Goal: Task Accomplishment & Management: Manage account settings

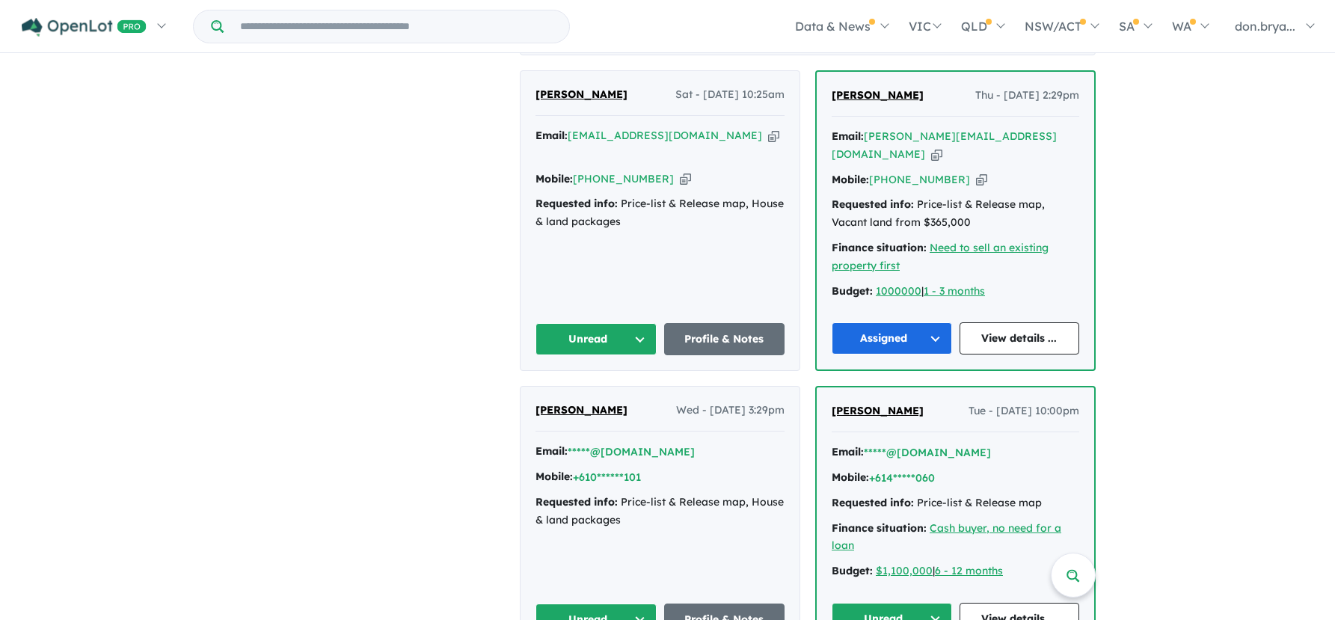
scroll to position [823, 0]
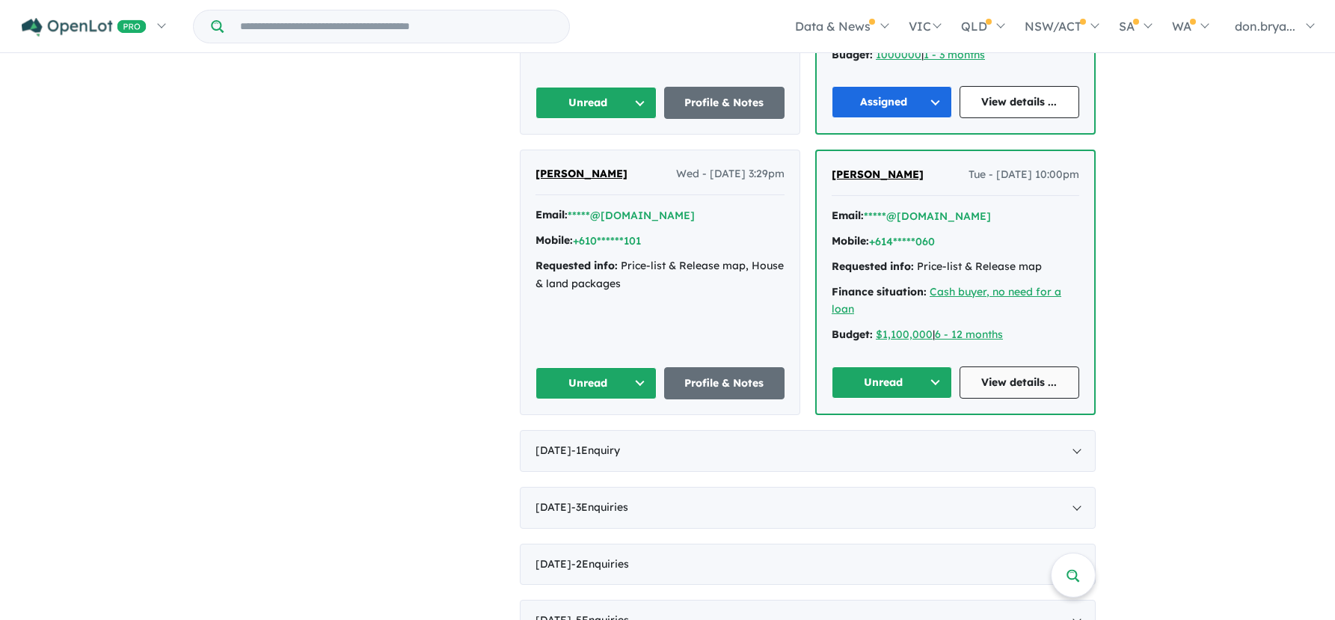
click at [1001, 366] on link "View details ..." at bounding box center [1020, 382] width 120 height 32
click at [592, 367] on button "Unread" at bounding box center [596, 383] width 121 height 32
click at [580, 436] on button "Assigned" at bounding box center [601, 453] width 130 height 34
click at [639, 233] on button "+610******101" at bounding box center [607, 241] width 68 height 16
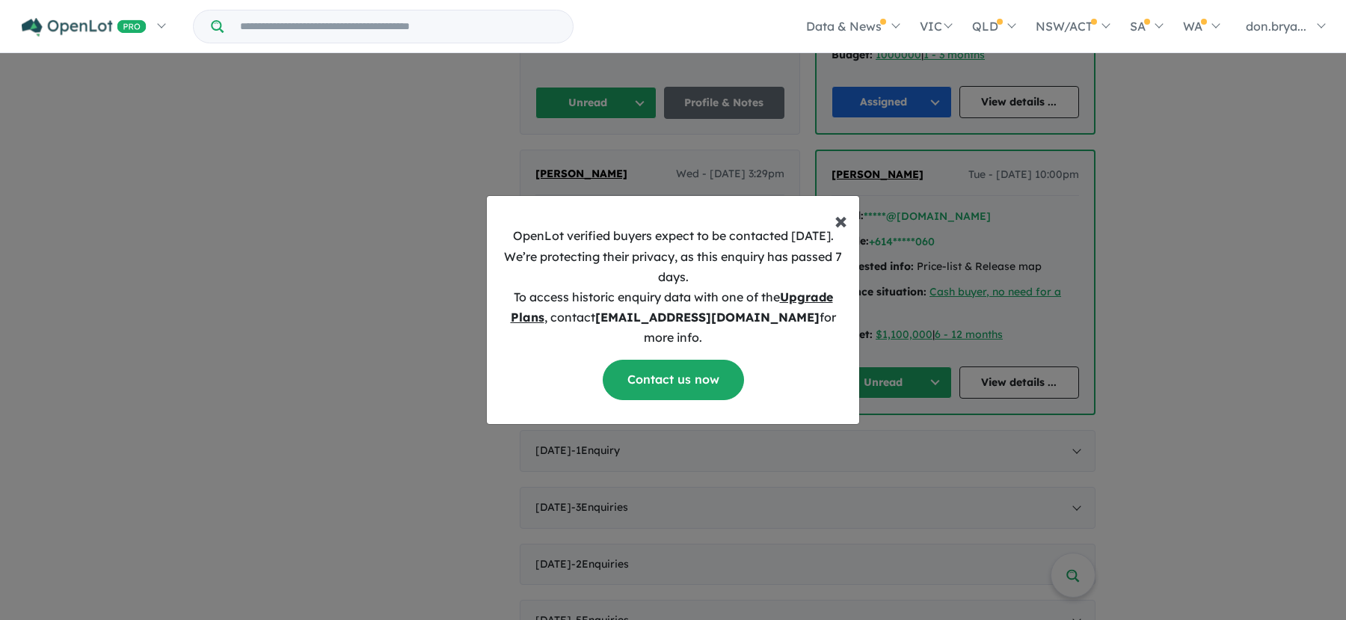
click at [844, 234] on span "×" at bounding box center [841, 220] width 13 height 30
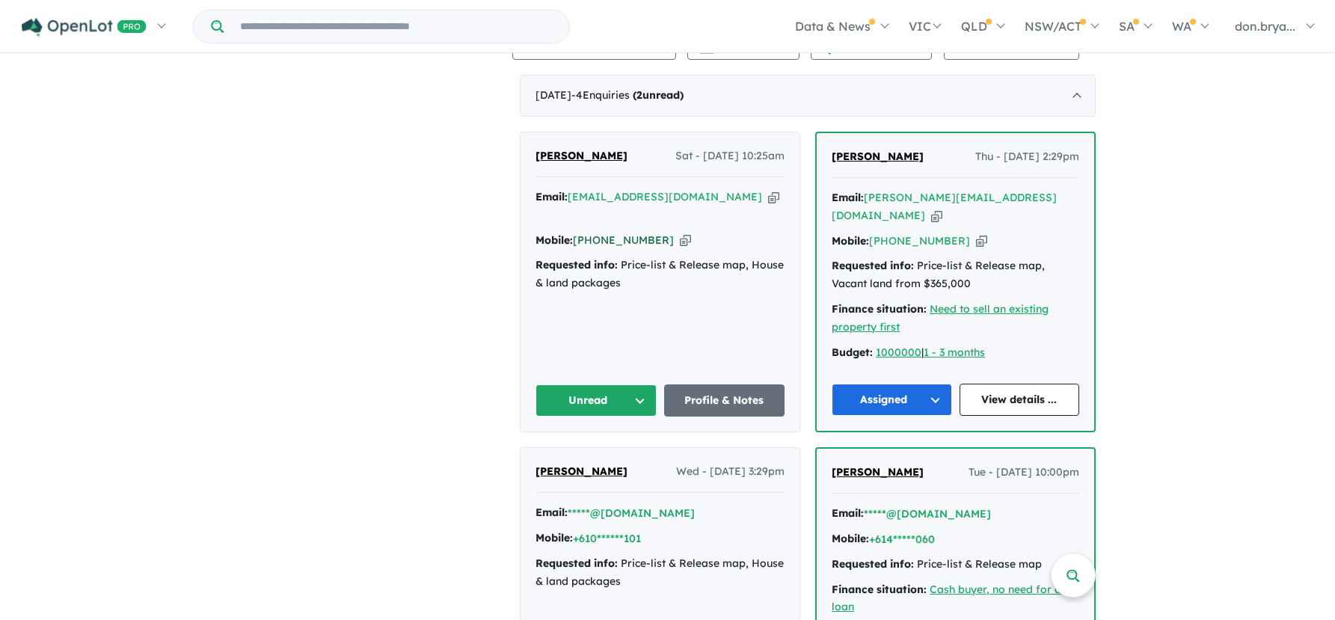
scroll to position [524, 0]
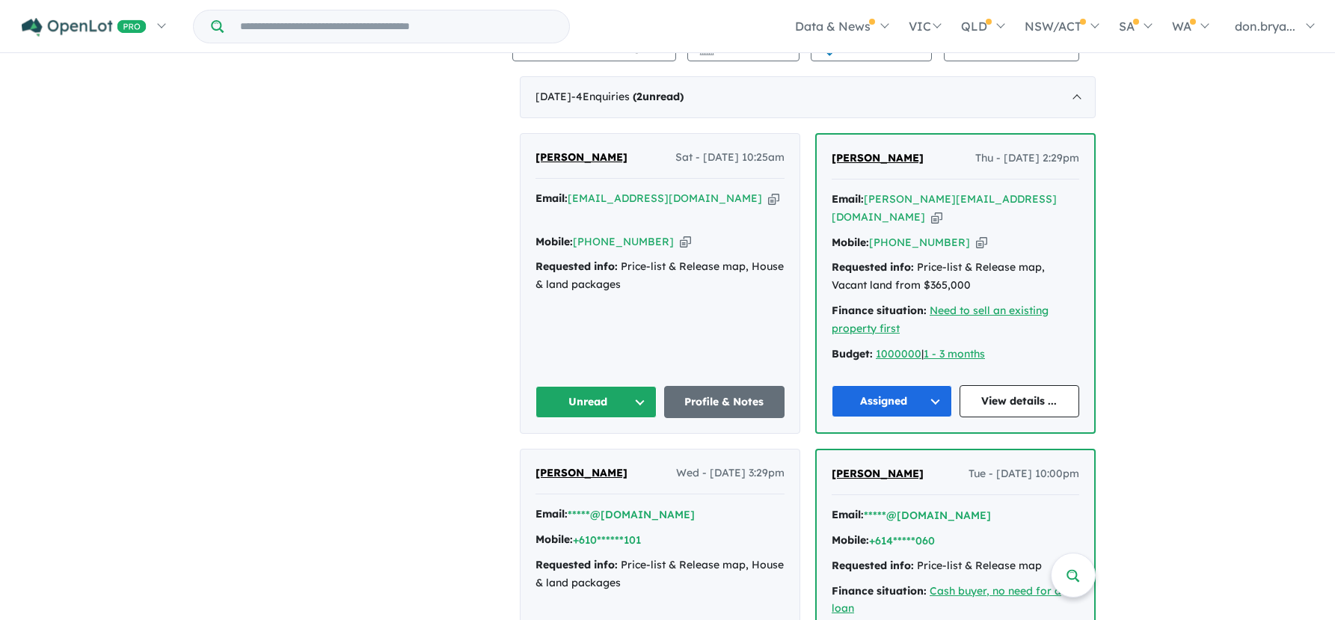
click at [592, 387] on button "Unread" at bounding box center [596, 402] width 121 height 32
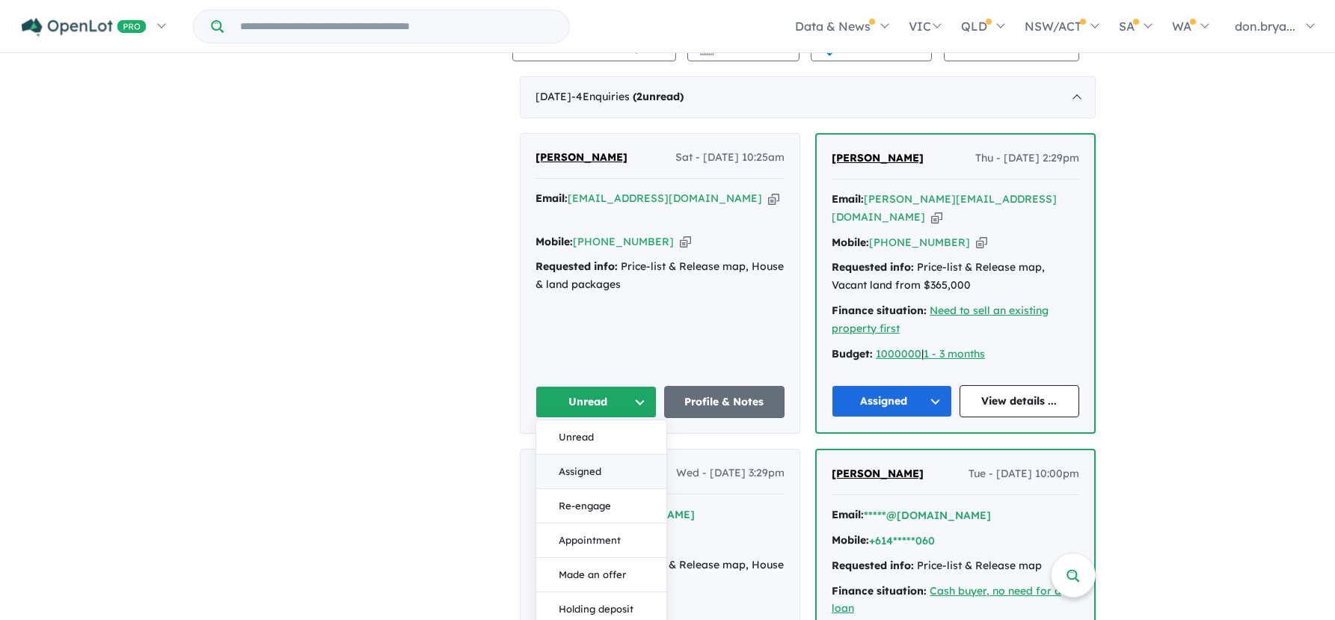
click at [577, 455] on button "Assigned" at bounding box center [601, 472] width 130 height 34
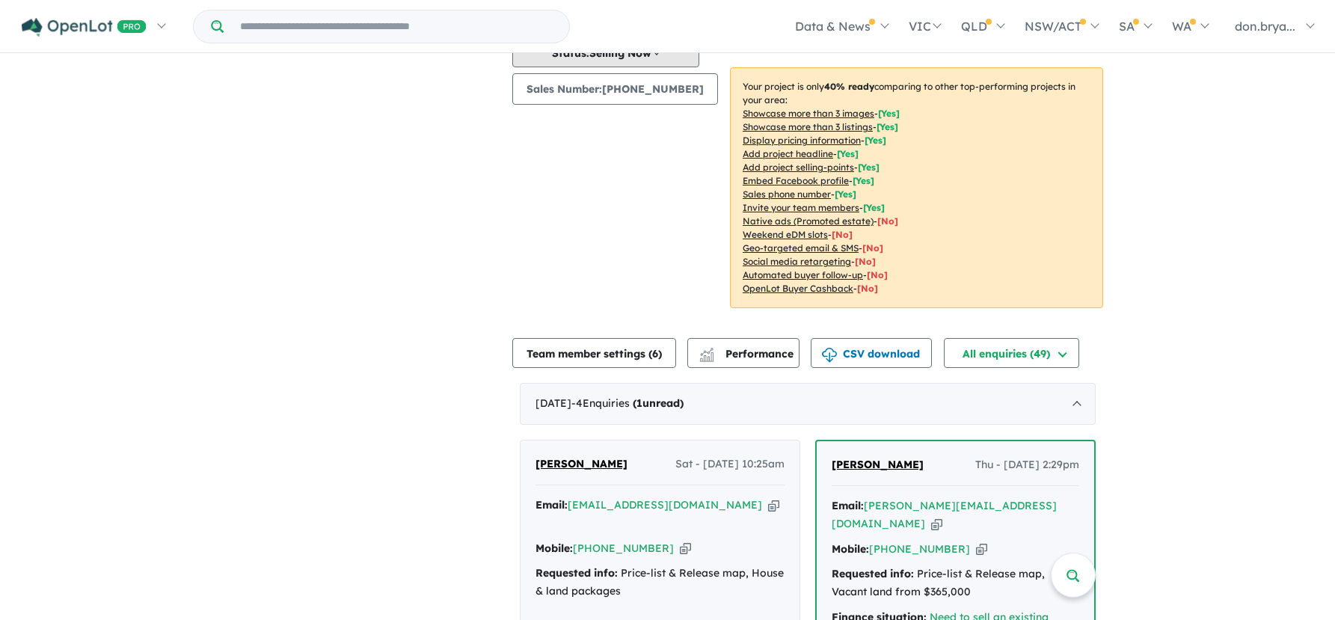
scroll to position [0, 0]
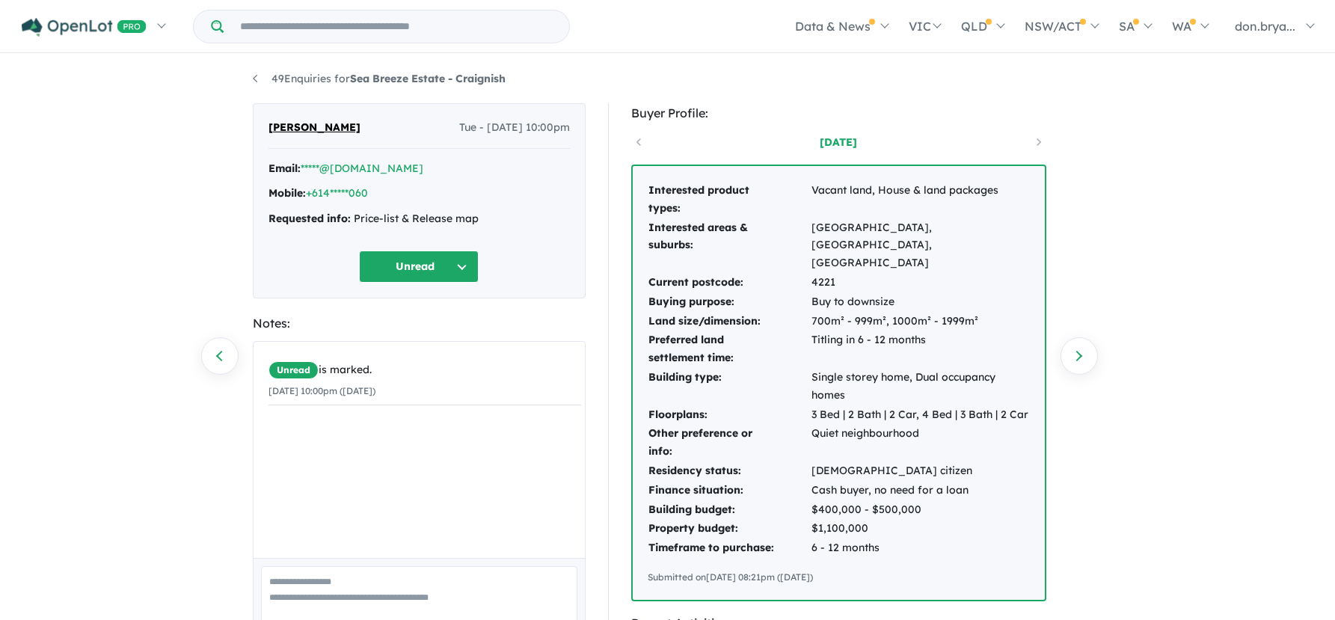
click at [415, 264] on button "Unread" at bounding box center [419, 267] width 120 height 32
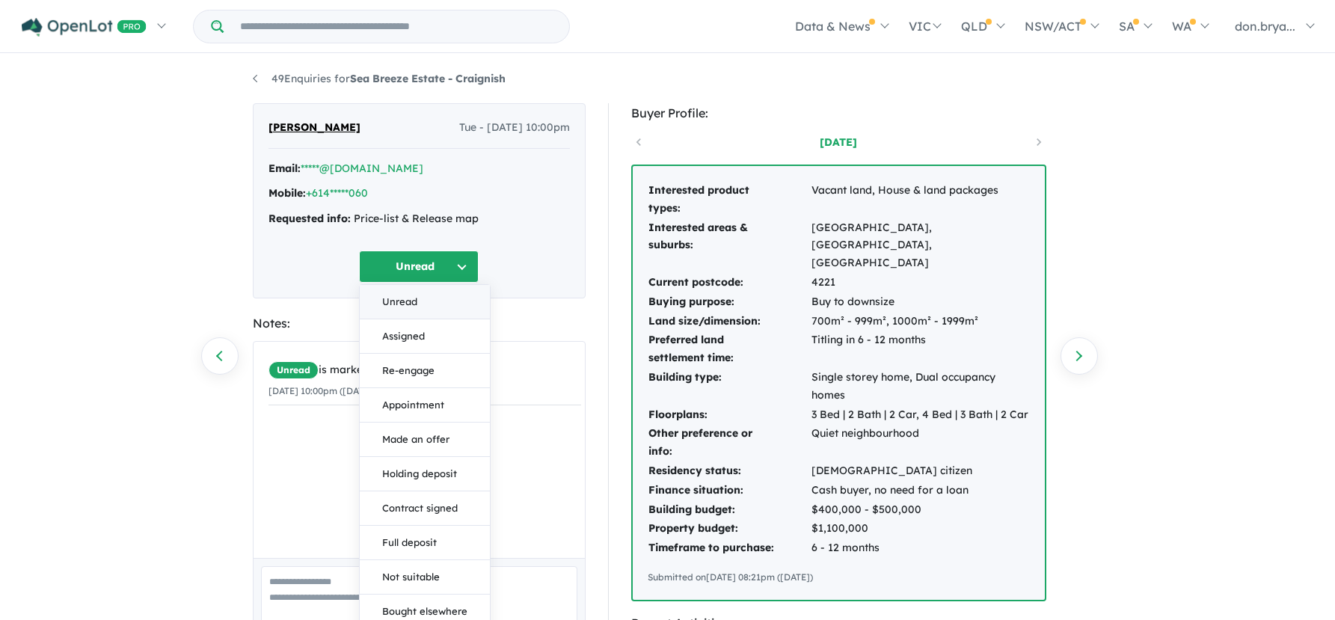
click at [408, 297] on button "Unread" at bounding box center [425, 302] width 130 height 34
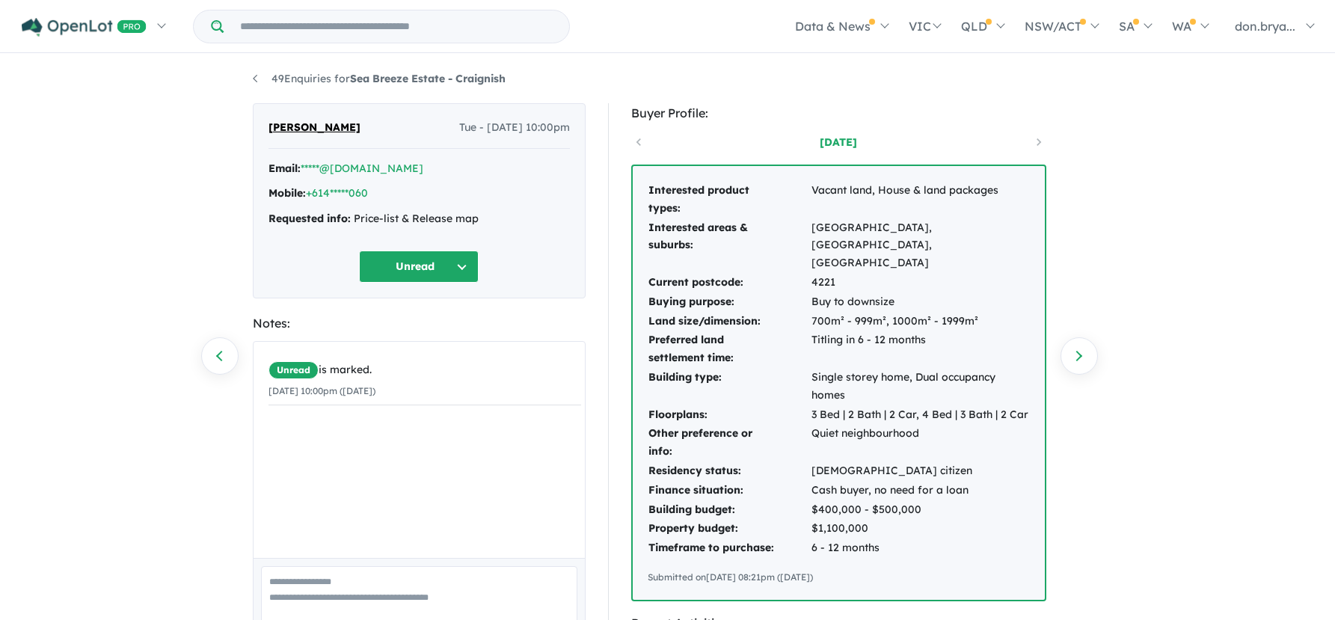
click at [429, 268] on button "Unread" at bounding box center [419, 267] width 120 height 32
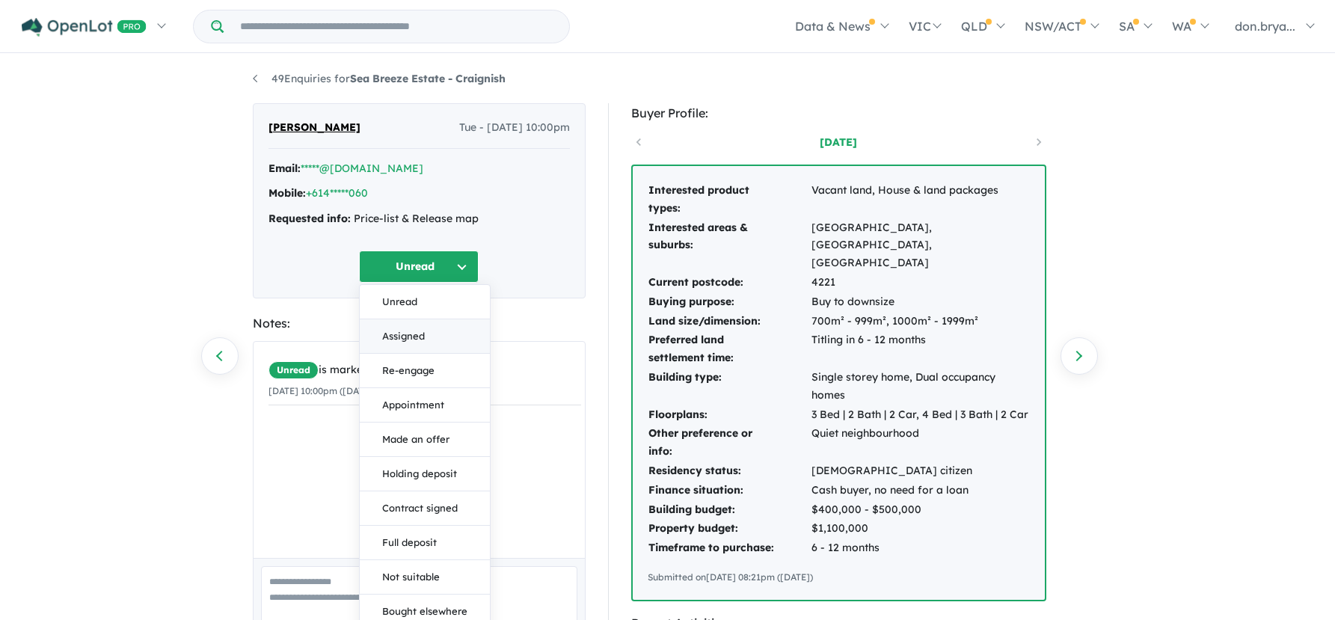
click at [399, 332] on button "Assigned" at bounding box center [425, 336] width 130 height 34
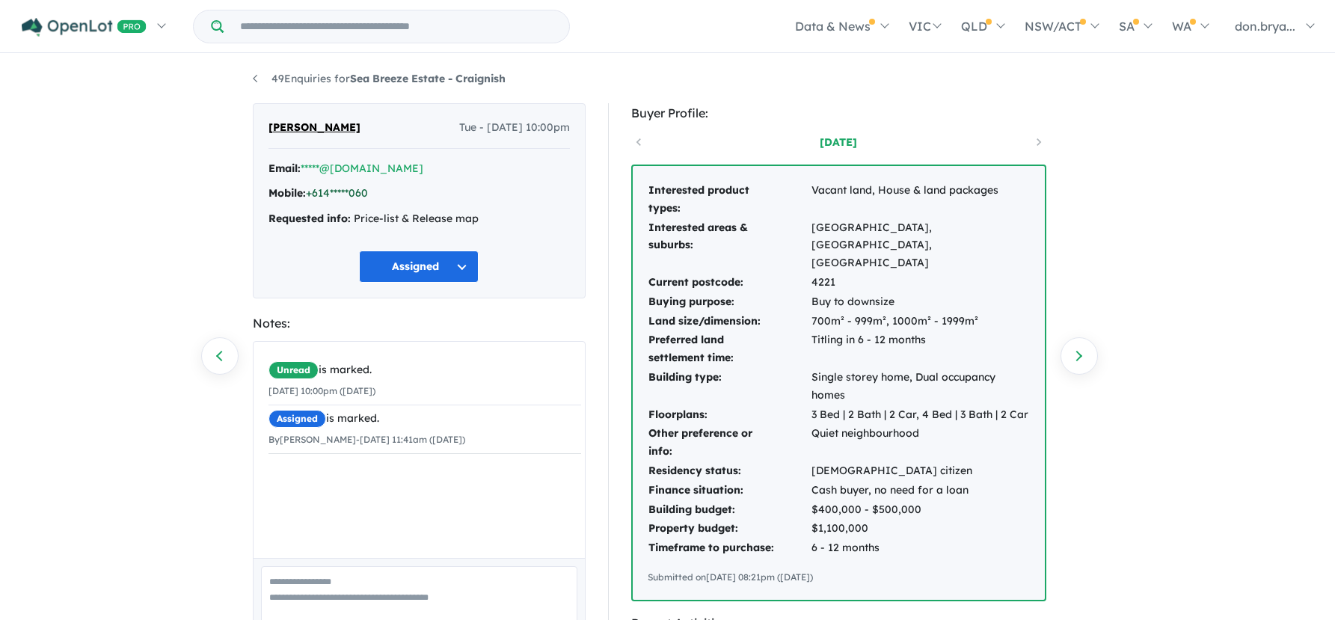
click at [367, 189] on link "+614*****060" at bounding box center [337, 192] width 62 height 13
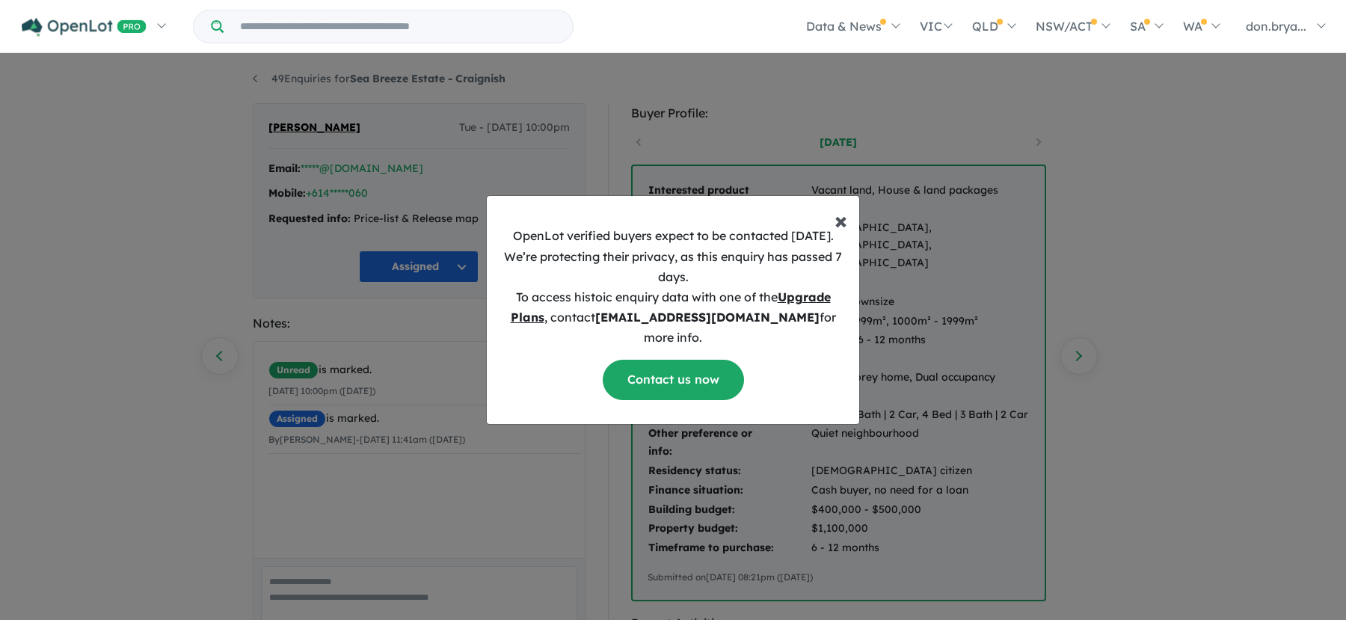
click at [841, 232] on span "×" at bounding box center [841, 220] width 13 height 30
